Goal: Task Accomplishment & Management: Use online tool/utility

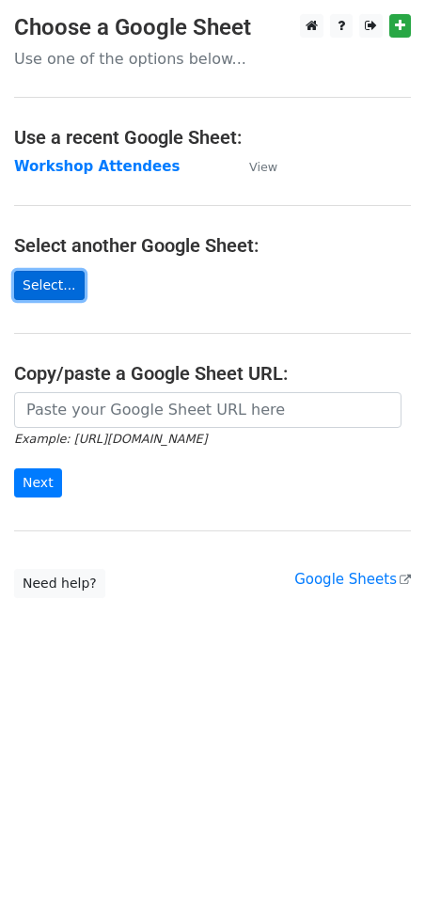
click at [47, 284] on link "Select..." at bounding box center [49, 285] width 71 height 29
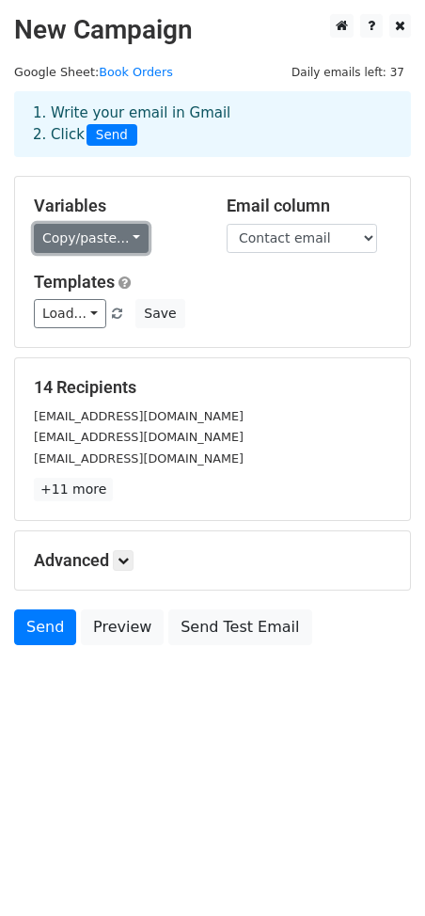
click at [112, 243] on link "Copy/paste..." at bounding box center [91, 238] width 115 height 29
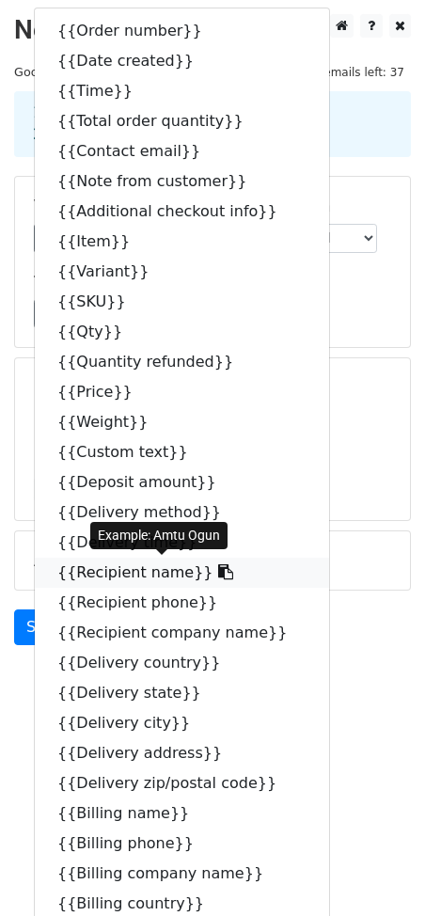
click at [218, 573] on icon at bounding box center [225, 571] width 15 height 15
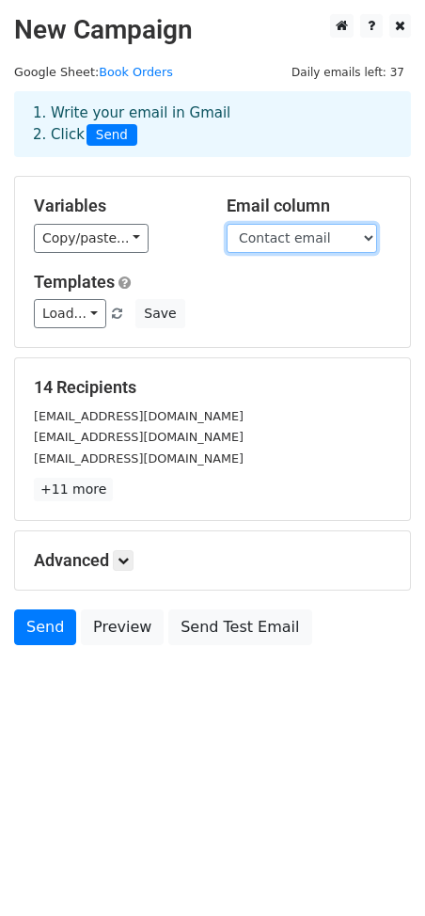
click at [307, 242] on select "Order number Date created Time Total order quantity Contact email Note from cus…" at bounding box center [302, 238] width 150 height 29
click at [227, 224] on select "Order number Date created Time Total order quantity Contact email Note from cus…" at bounding box center [302, 238] width 150 height 29
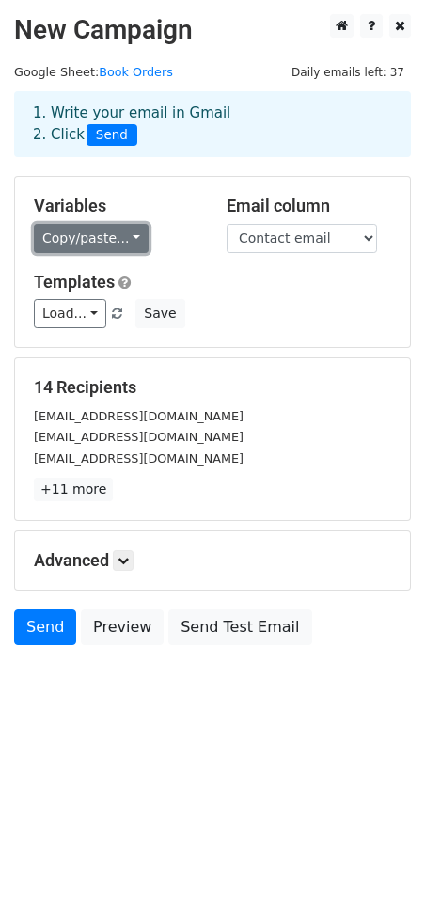
click at [127, 240] on link "Copy/paste..." at bounding box center [91, 238] width 115 height 29
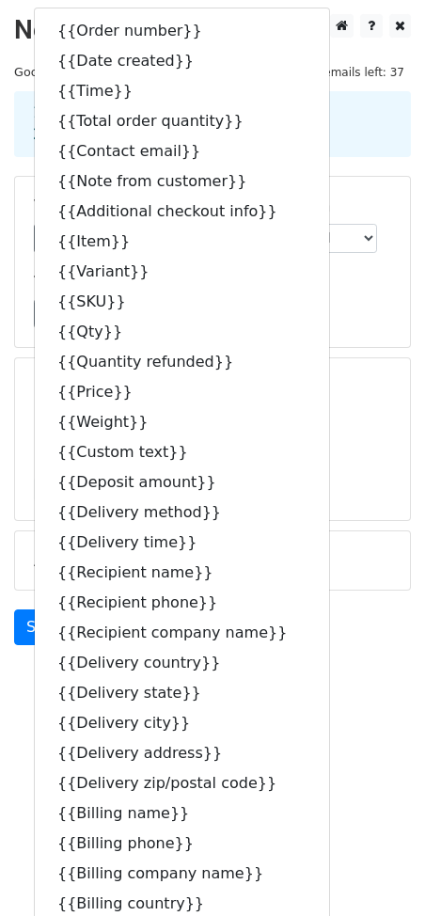
click at [363, 353] on form "Variables Copy/paste... {{Order number}} {{Date created}} {{Time}} {{Total orde…" at bounding box center [212, 415] width 397 height 479
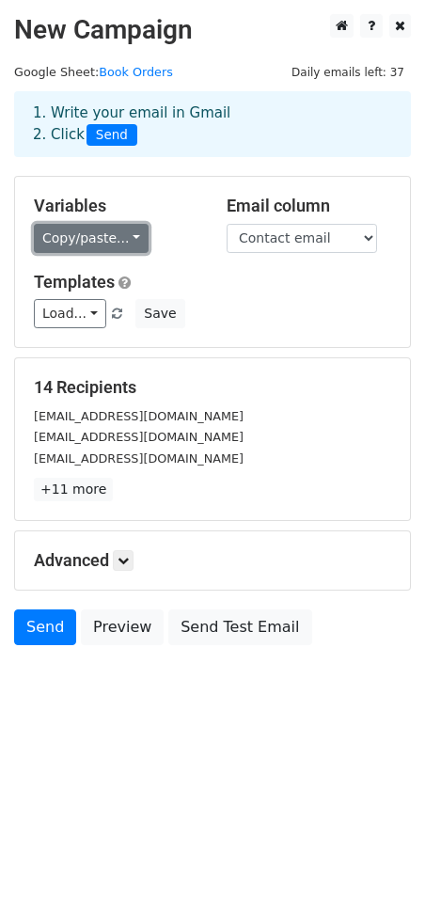
click at [111, 237] on link "Copy/paste..." at bounding box center [91, 238] width 115 height 29
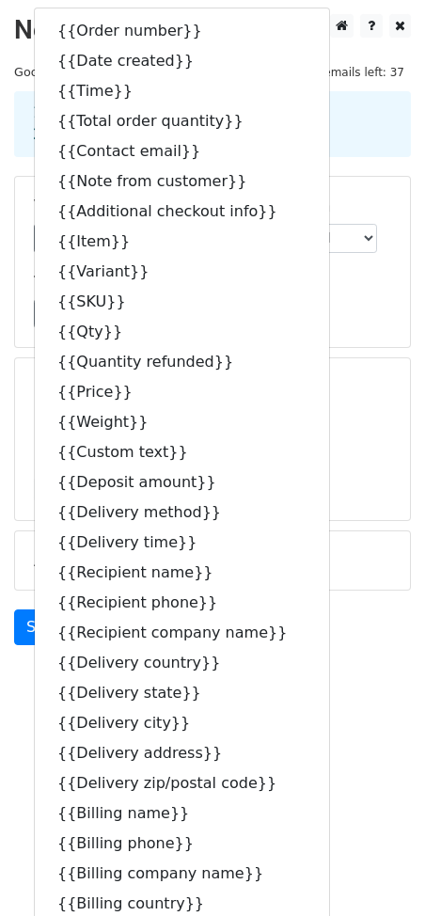
click at [336, 320] on div "Load... No templates saved Save" at bounding box center [213, 313] width 386 height 29
